Goal: Information Seeking & Learning: Learn about a topic

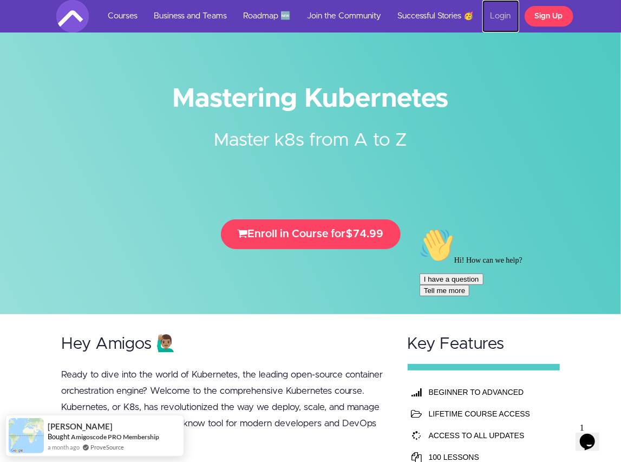
click at [502, 18] on link "Login" at bounding box center [500, 16] width 37 height 32
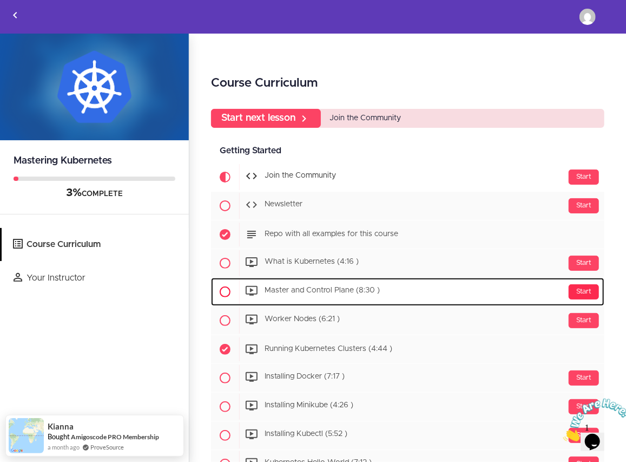
click at [580, 293] on div "Start" at bounding box center [584, 291] width 30 height 15
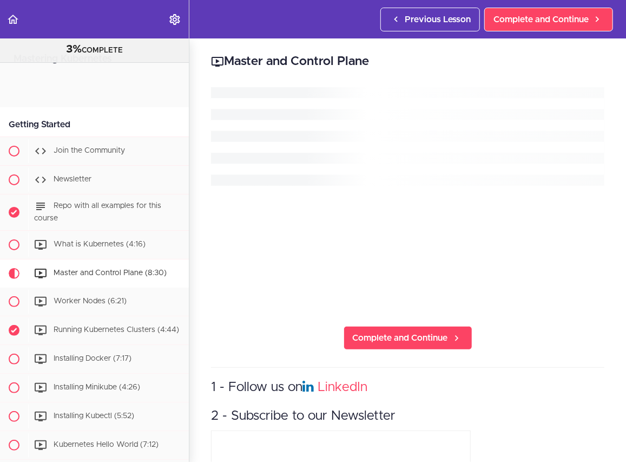
scroll to position [193, 0]
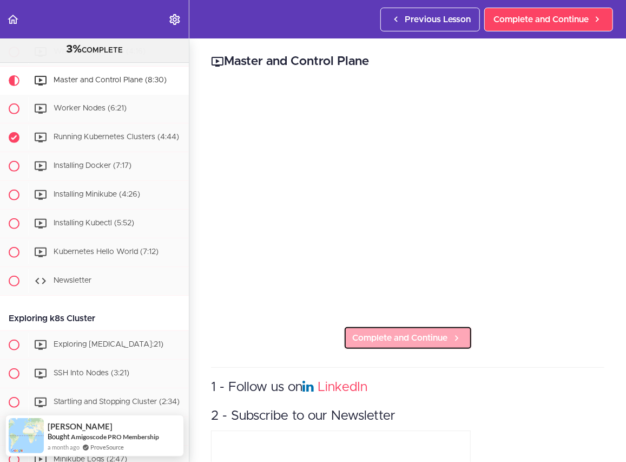
click at [411, 341] on link "Complete and Continue" at bounding box center [408, 338] width 129 height 24
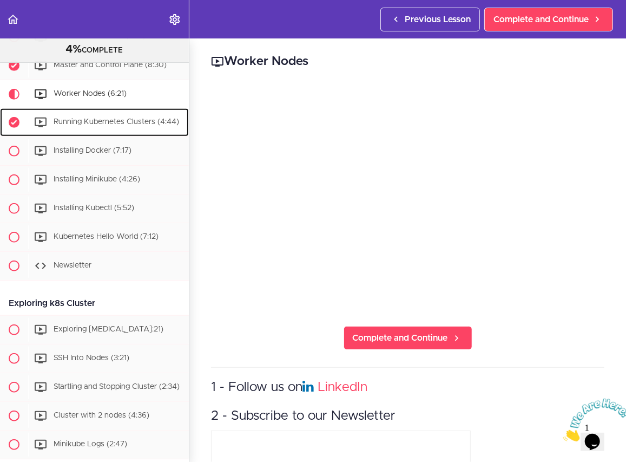
click at [90, 116] on div "Running Kubernetes Clusters (4:44)" at bounding box center [108, 122] width 161 height 24
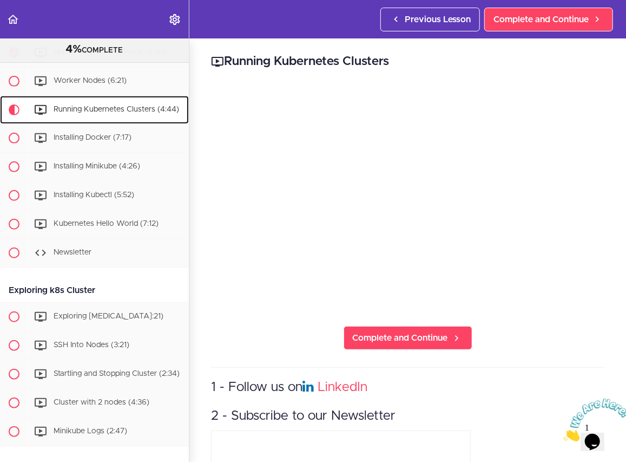
scroll to position [236, 0]
